Goal: Information Seeking & Learning: Check status

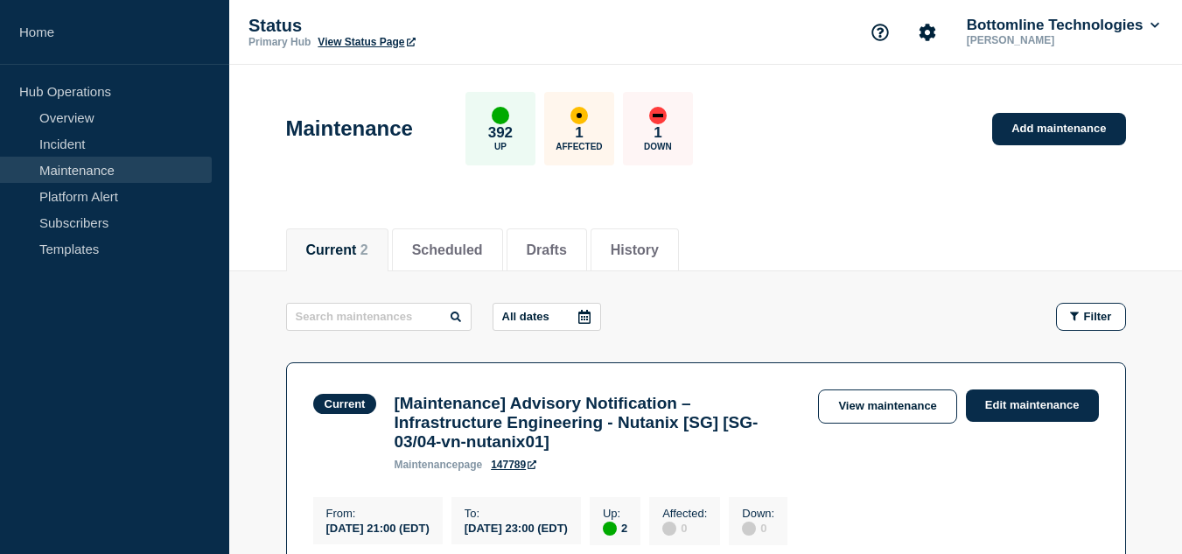
click at [126, 173] on link "Maintenance" at bounding box center [106, 170] width 212 height 26
click at [115, 142] on link "Incident" at bounding box center [106, 143] width 212 height 26
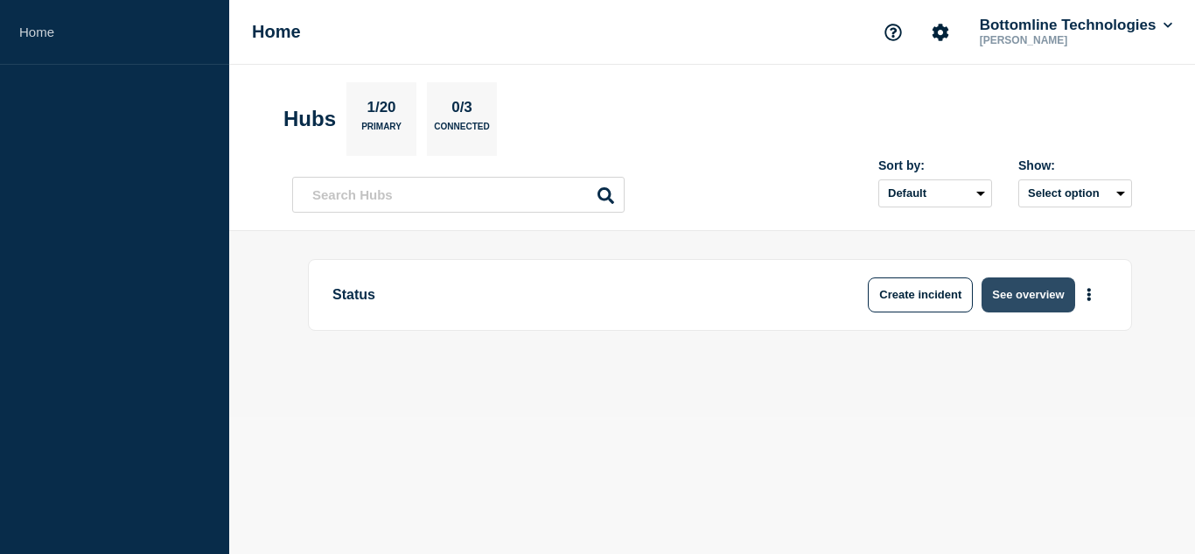
click at [1029, 297] on button "See overview" at bounding box center [1027, 294] width 93 height 35
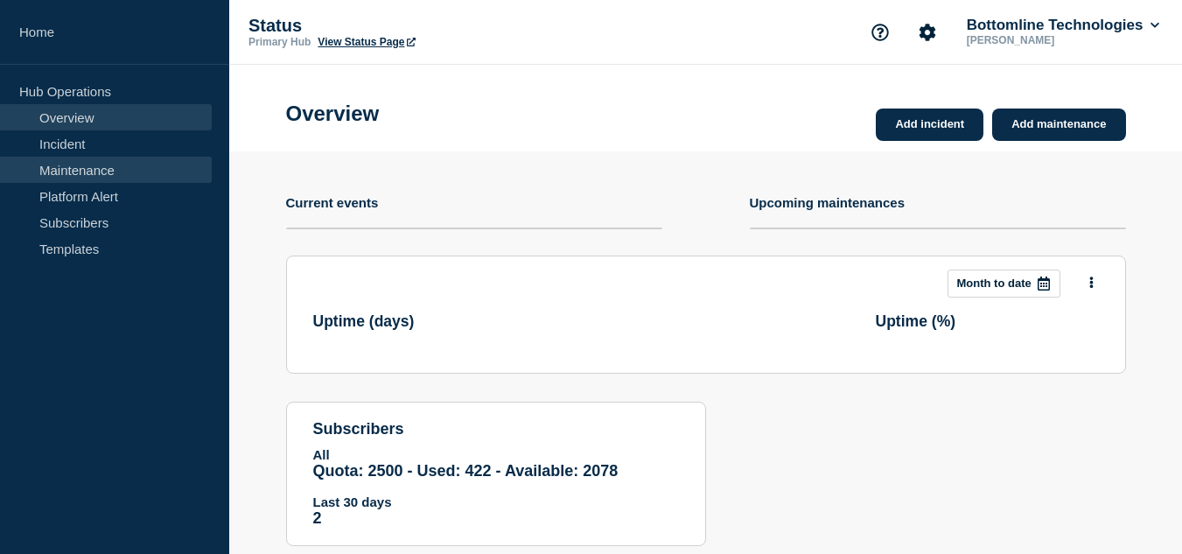
click at [98, 164] on link "Maintenance" at bounding box center [106, 170] width 212 height 26
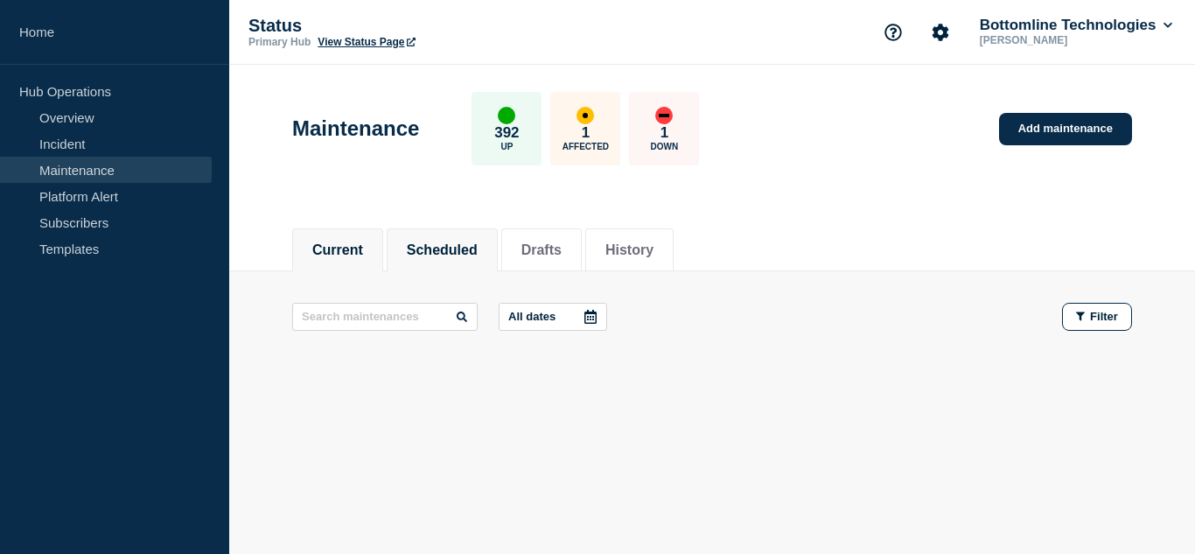
click at [477, 249] on button "Scheduled" at bounding box center [442, 250] width 71 height 16
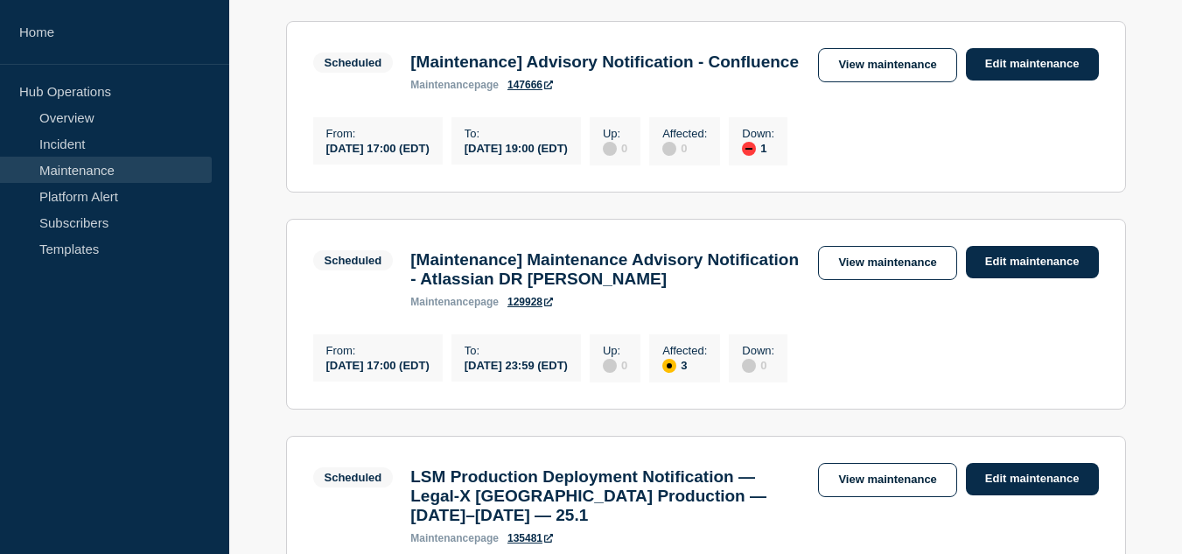
scroll to position [1137, 0]
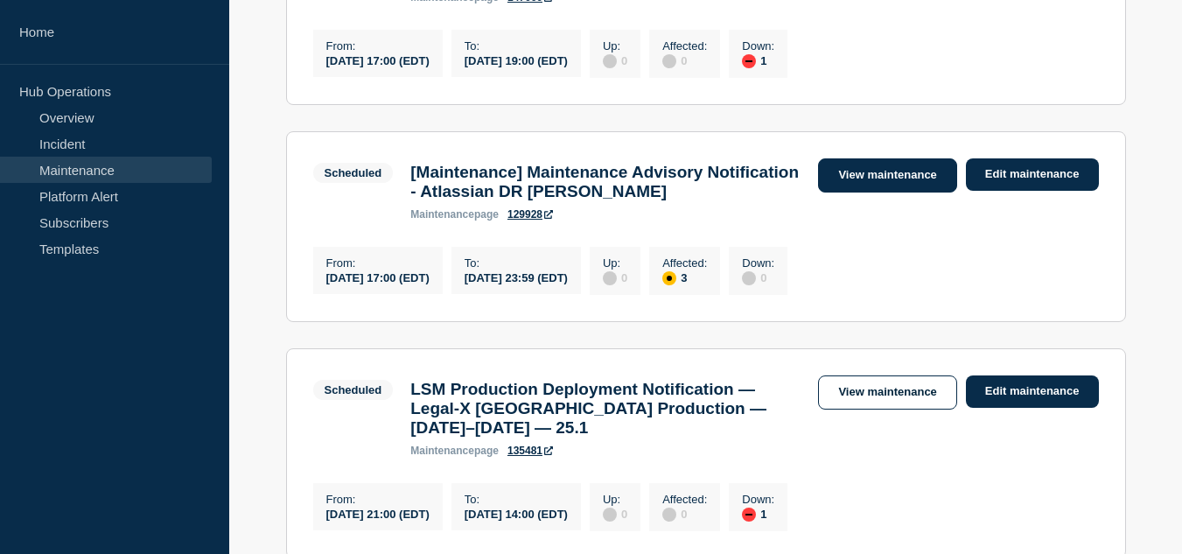
click at [849, 192] on link "View maintenance" at bounding box center [887, 175] width 138 height 34
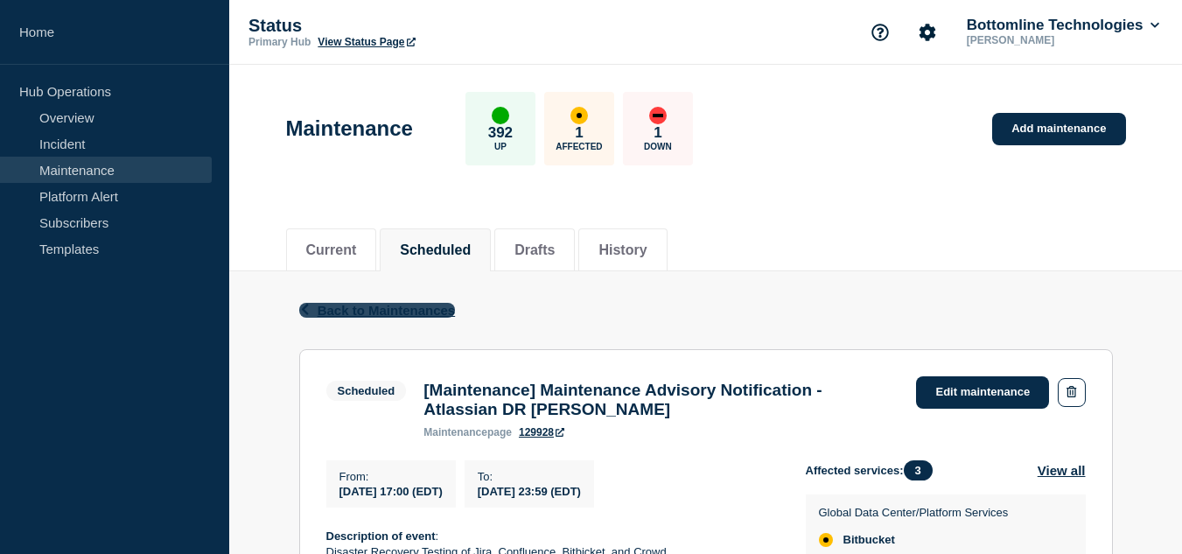
click at [392, 304] on span "Back to Maintenances" at bounding box center [387, 310] width 138 height 15
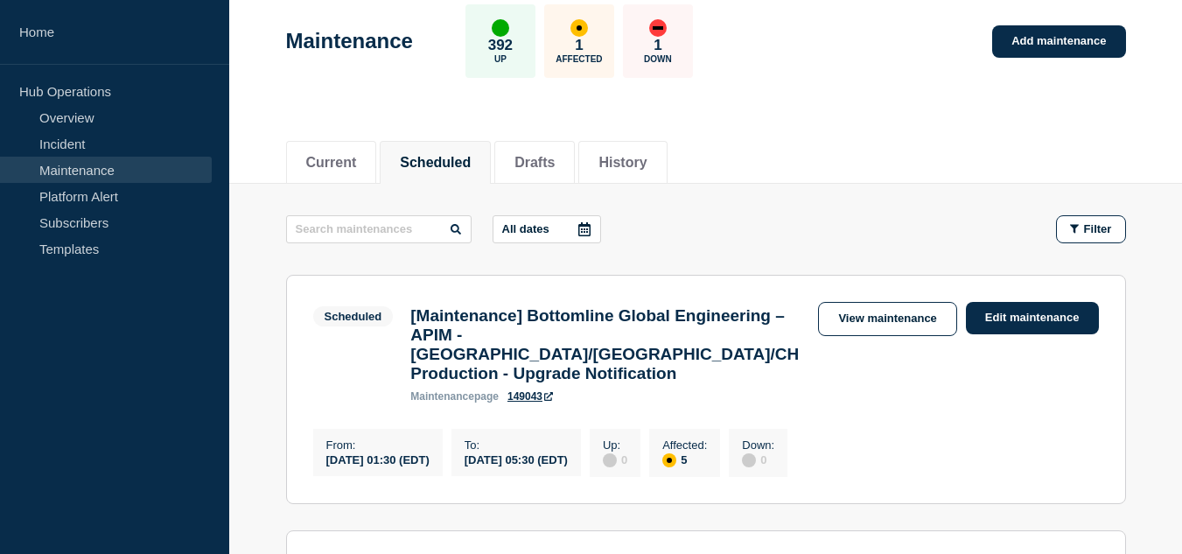
scroll to position [175, 0]
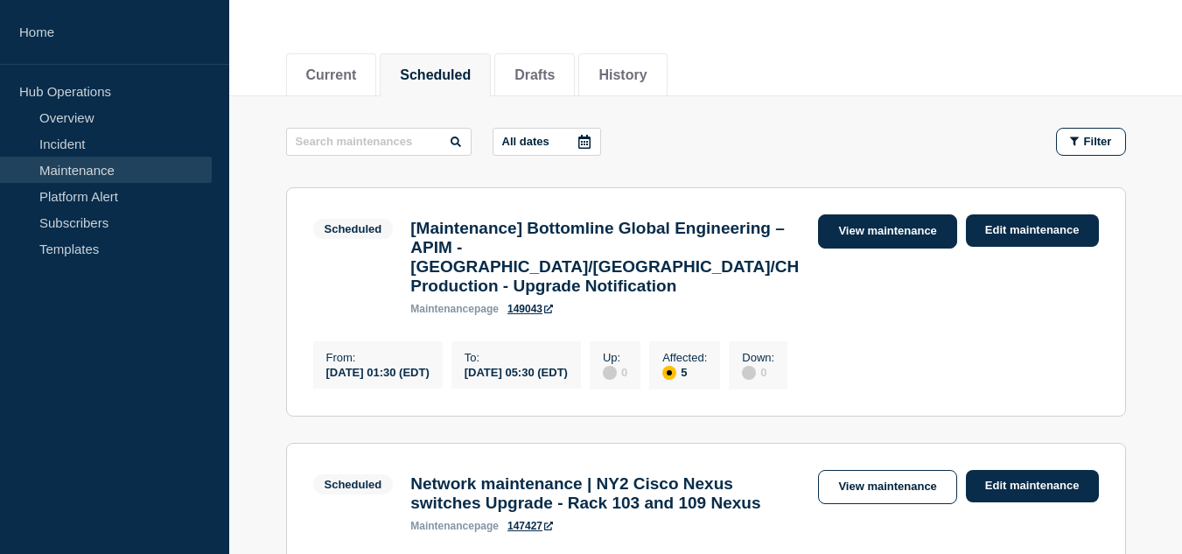
click at [822, 233] on link "View maintenance" at bounding box center [887, 231] width 138 height 34
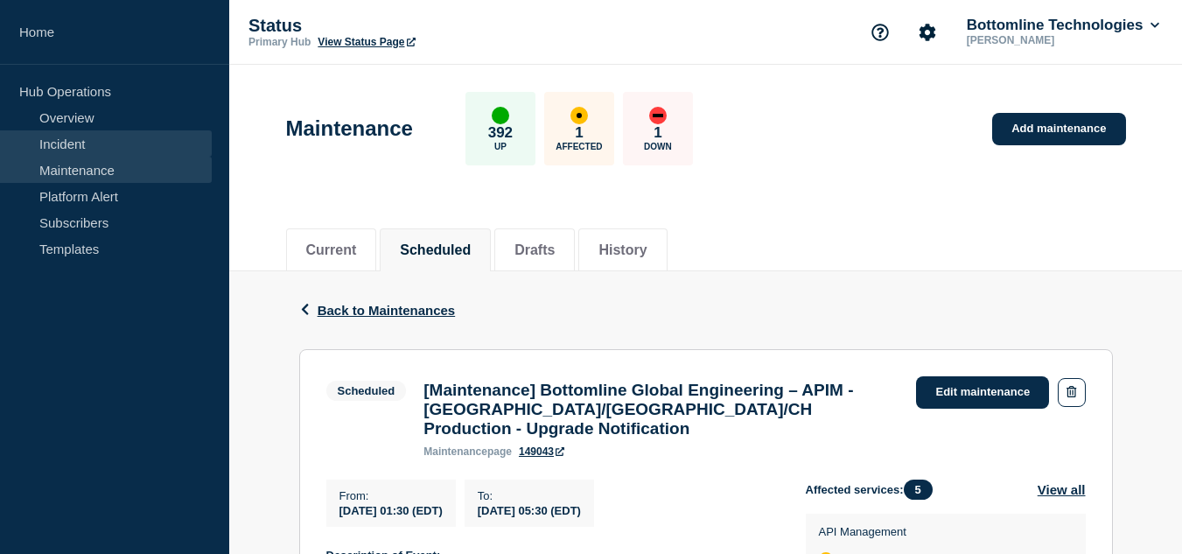
click at [99, 150] on link "Incident" at bounding box center [106, 143] width 212 height 26
